Goal: Task Accomplishment & Management: Use online tool/utility

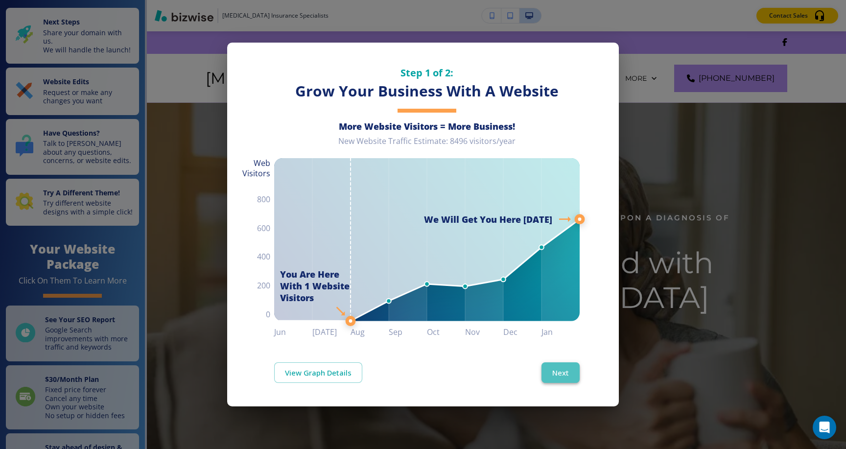
click at [558, 379] on button "Next" at bounding box center [561, 372] width 38 height 21
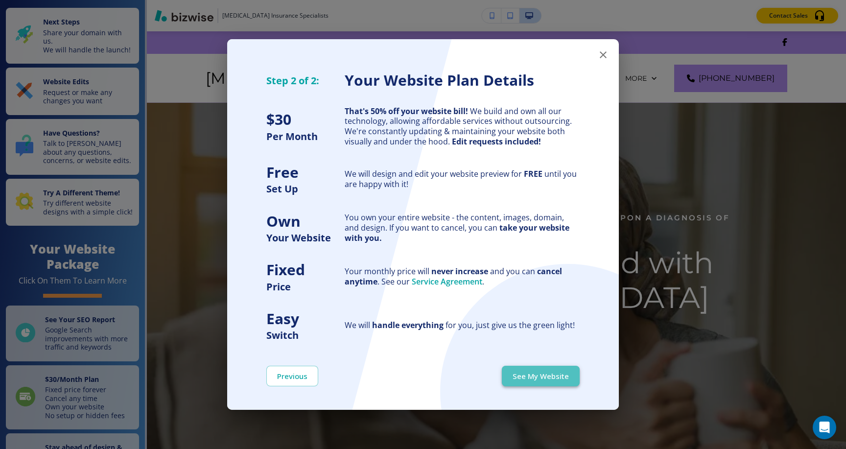
click at [552, 367] on button "See My Website" at bounding box center [541, 376] width 78 height 21
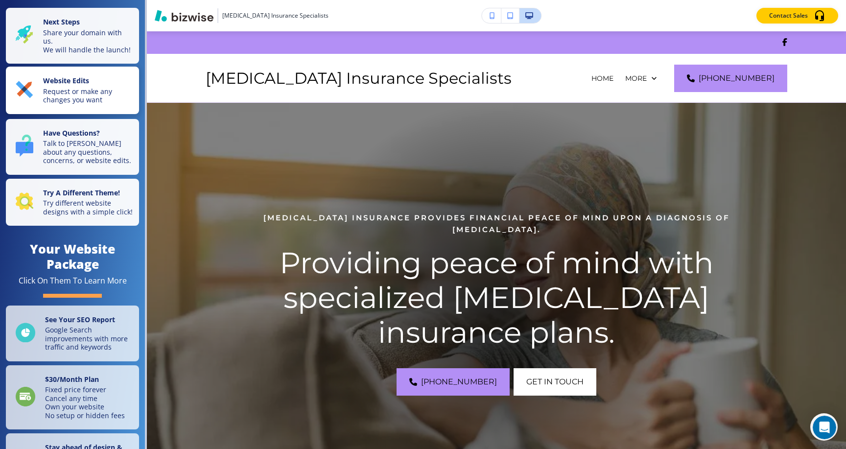
click at [93, 87] on p "Request or make any changes you want" at bounding box center [88, 95] width 90 height 17
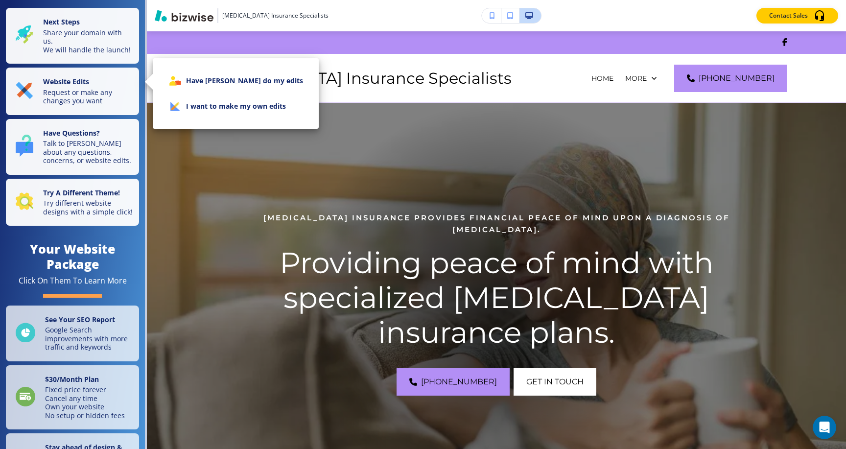
drag, startPoint x: 210, startPoint y: 84, endPoint x: 223, endPoint y: 113, distance: 32.2
click at [223, 113] on ul "Have [PERSON_NAME] do my edits I want to make my own edits" at bounding box center [236, 93] width 150 height 59
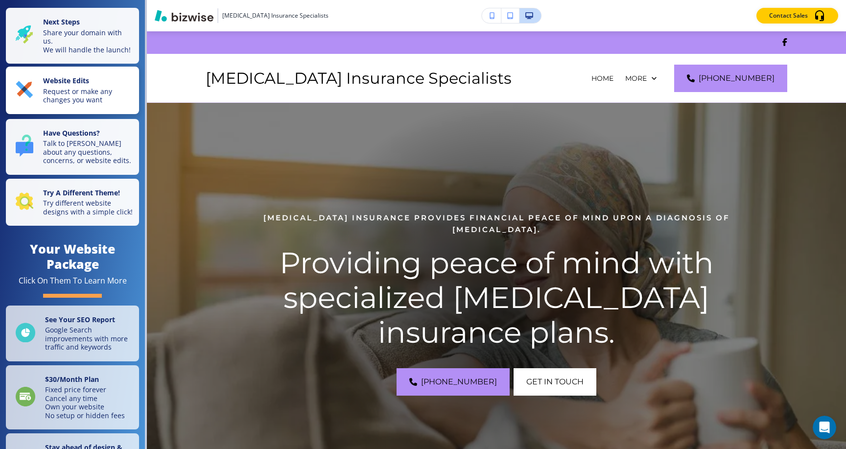
click at [72, 87] on p "Request or make any changes you want" at bounding box center [88, 95] width 90 height 17
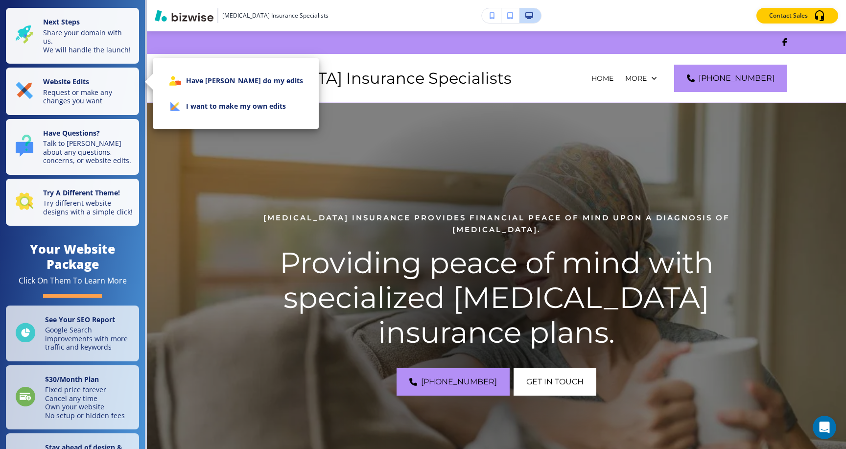
click at [178, 100] on icon at bounding box center [183, 99] width 46 height 43
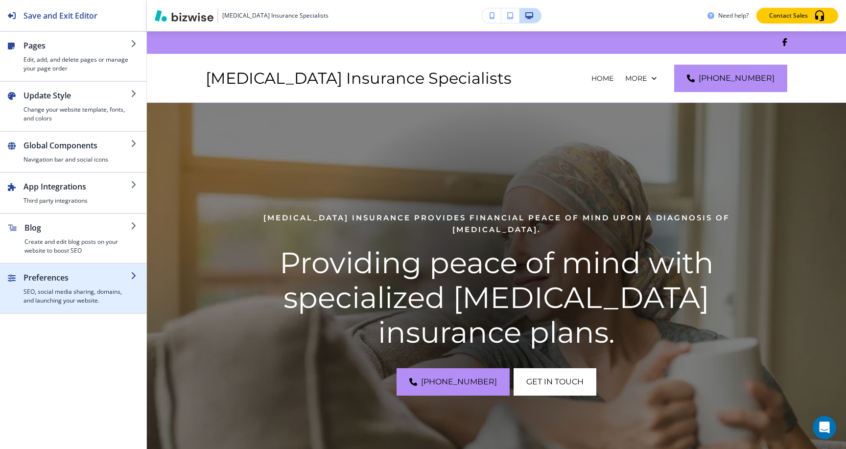
click at [72, 284] on div "button" at bounding box center [77, 286] width 107 height 4
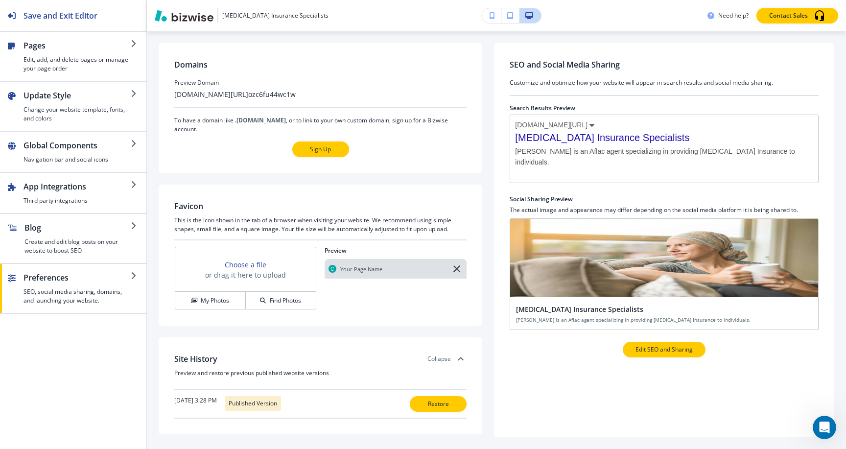
click at [683, 351] on p "Edit SEO and Sharing" at bounding box center [664, 349] width 57 height 9
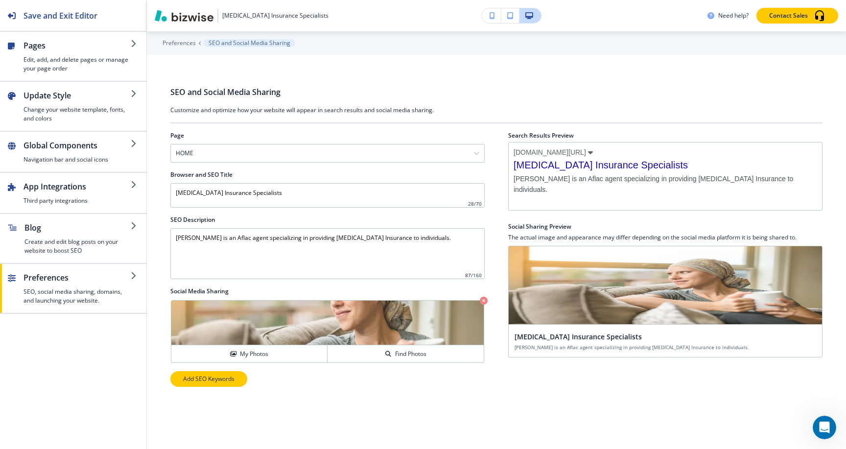
click at [226, 382] on p "Add SEO Keywords" at bounding box center [208, 379] width 51 height 9
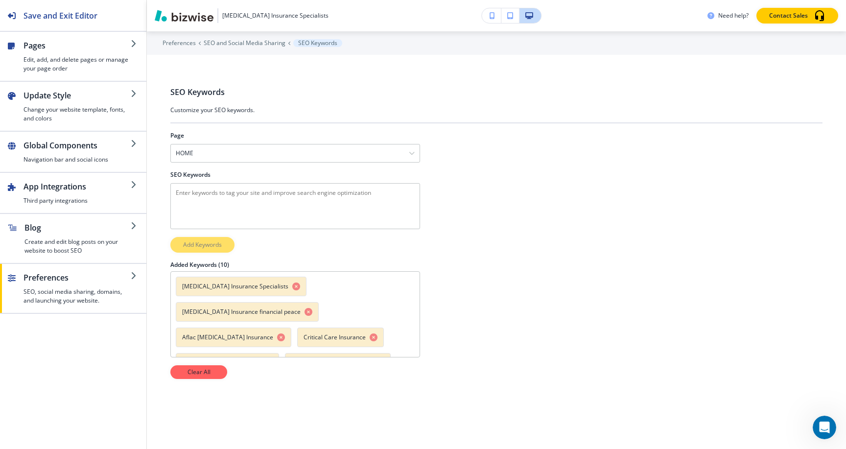
scroll to position [52, 0]
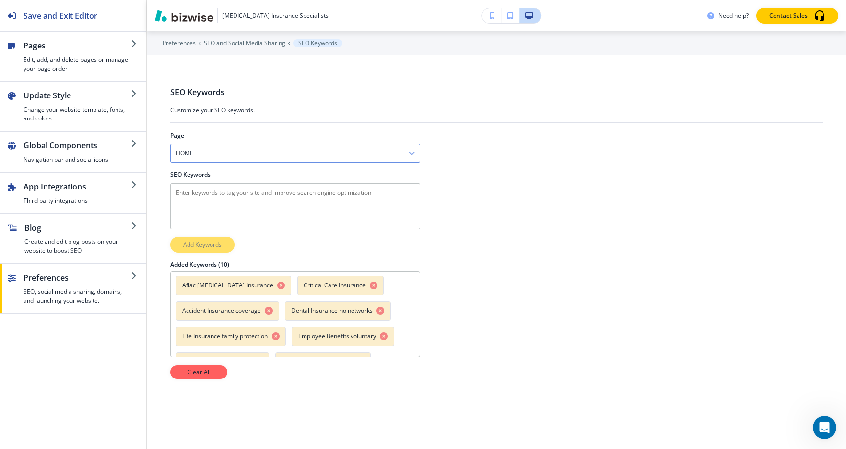
click at [300, 150] on div "HOME" at bounding box center [295, 153] width 249 height 18
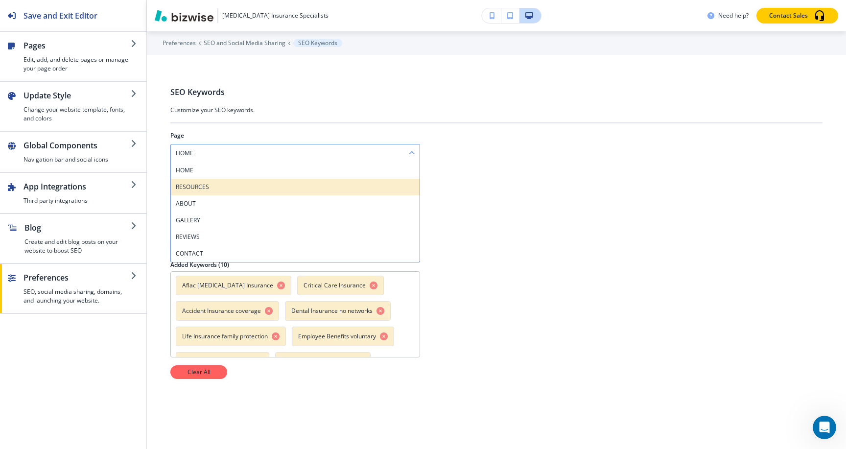
click at [265, 184] on h4 "RESOURCES" at bounding box center [295, 187] width 239 height 9
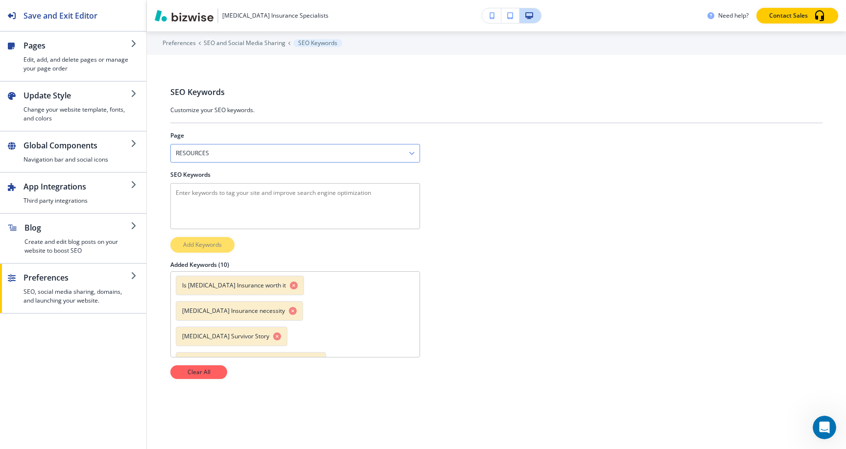
click at [317, 156] on div "RESOURCES" at bounding box center [295, 153] width 249 height 18
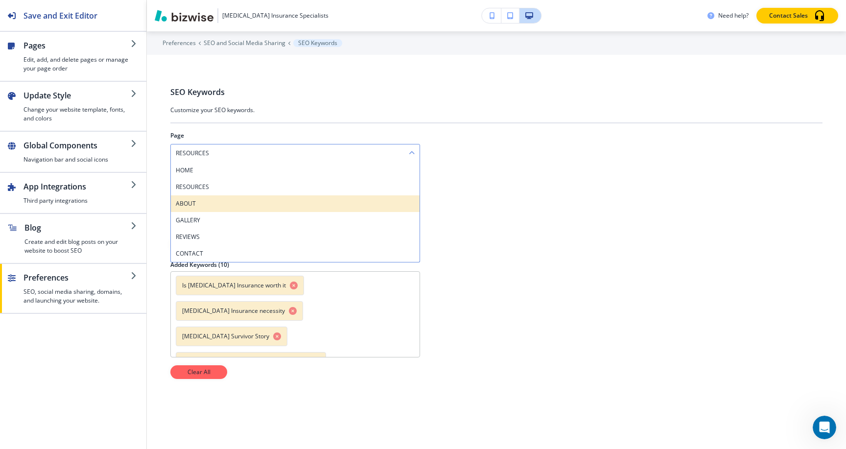
click at [263, 210] on div "ABOUT" at bounding box center [295, 203] width 249 height 17
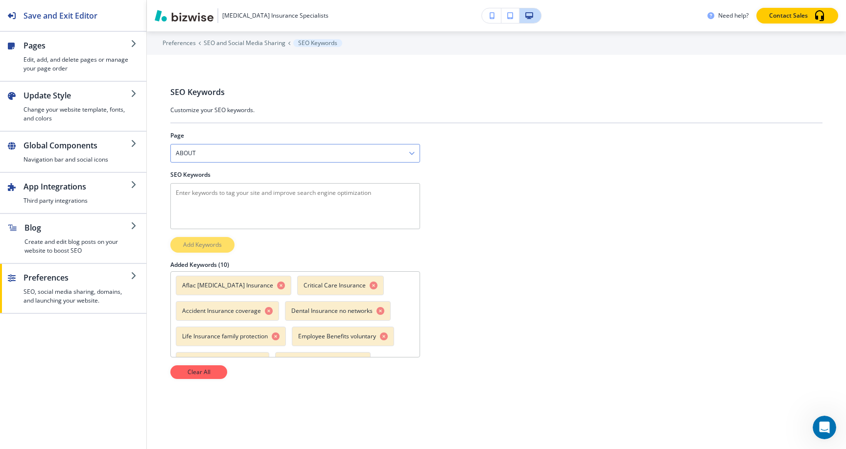
click at [287, 153] on div "ABOUT" at bounding box center [295, 153] width 249 height 18
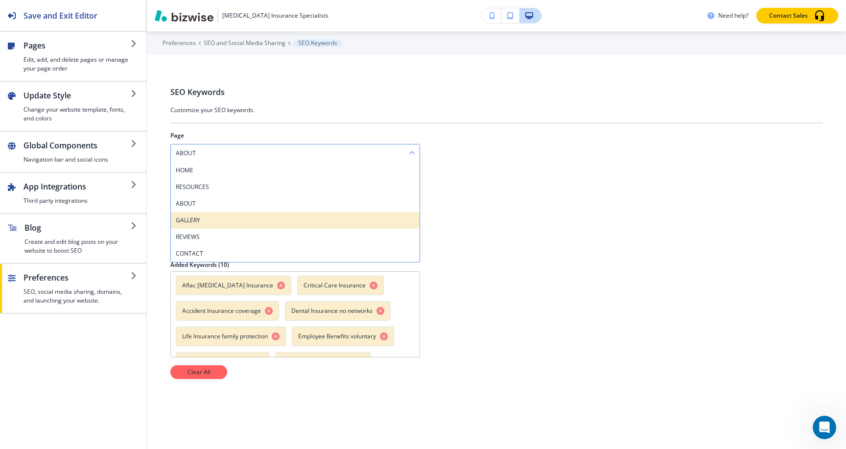
click at [270, 212] on div "GALLERY" at bounding box center [295, 220] width 249 height 17
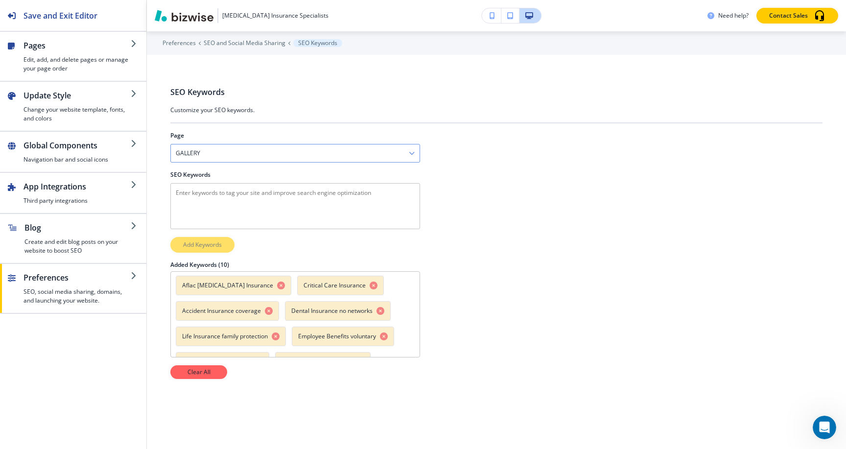
click at [253, 157] on div "GALLERY" at bounding box center [295, 153] width 249 height 18
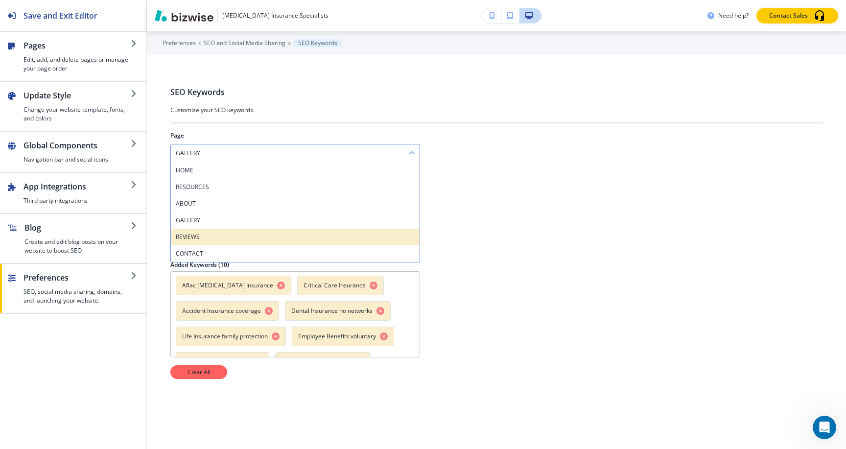
click at [239, 238] on h4 "REVIEWS" at bounding box center [295, 237] width 239 height 9
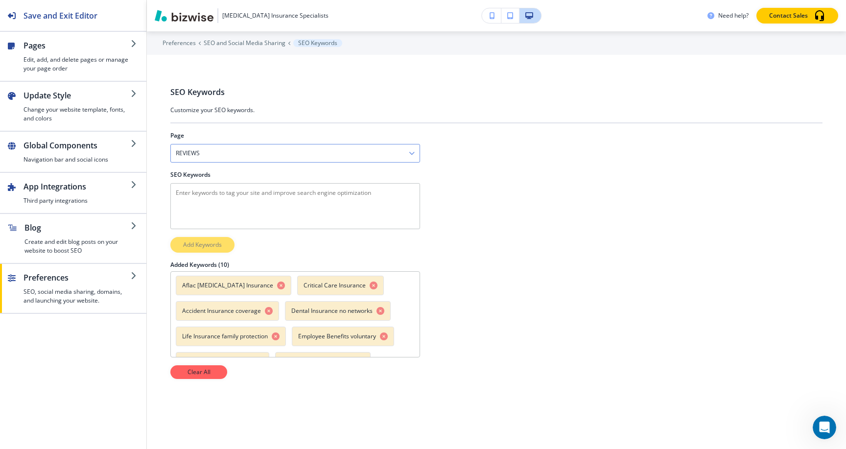
click at [316, 157] on div "REVIEWS" at bounding box center [295, 153] width 249 height 18
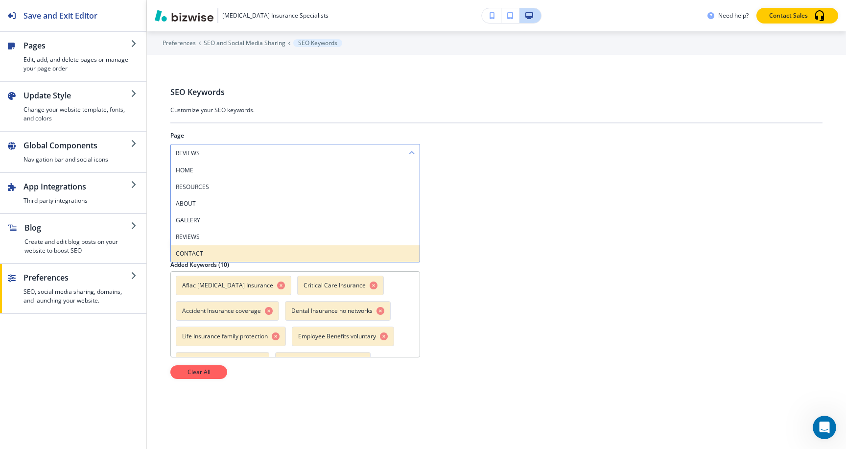
click at [284, 251] on h4 "CONTACT" at bounding box center [295, 253] width 239 height 9
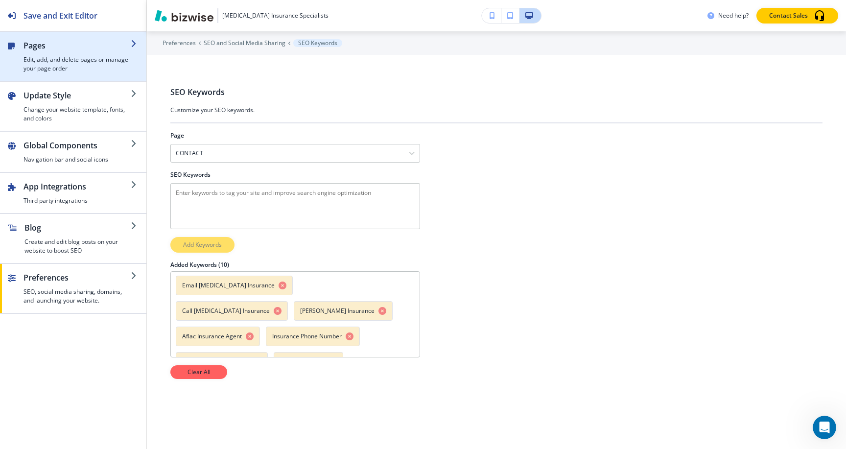
click at [80, 48] on h2 "Pages" at bounding box center [77, 46] width 107 height 12
